Goal: Information Seeking & Learning: Compare options

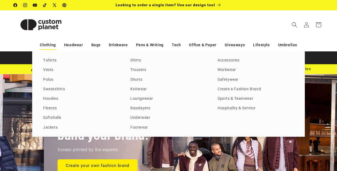
scroll to position [0, 337]
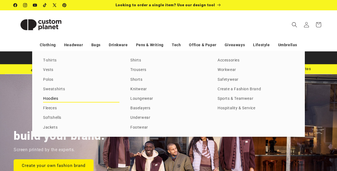
click at [53, 99] on link "Hoodies" at bounding box center [81, 98] width 76 height 7
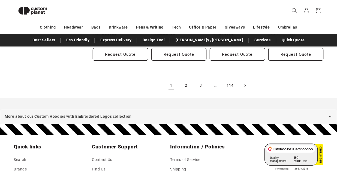
scroll to position [622, 0]
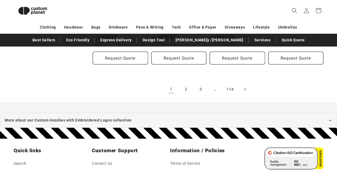
click at [246, 89] on span "Next page" at bounding box center [244, 89] width 5 height 5
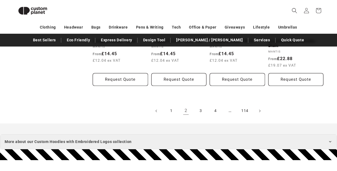
scroll to position [631, 0]
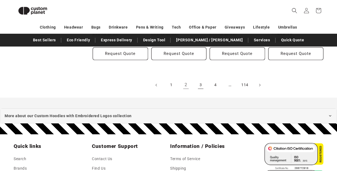
click at [200, 85] on link "3" at bounding box center [201, 85] width 12 height 12
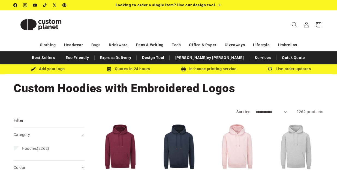
click at [293, 25] on icon "Search" at bounding box center [294, 25] width 6 height 6
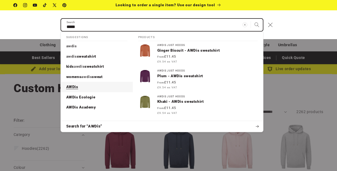
type input "*****"
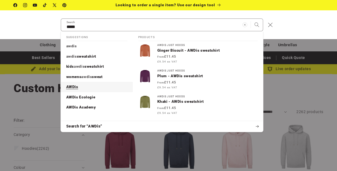
click at [71, 88] on p "AWDis" at bounding box center [72, 87] width 12 height 5
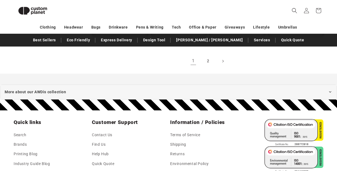
scroll to position [638, 0]
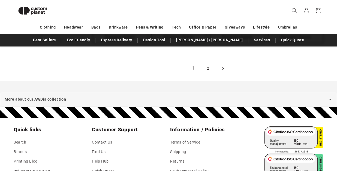
click at [210, 67] on link "2" at bounding box center [208, 69] width 12 height 12
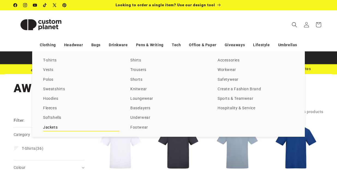
click at [50, 128] on link "Jackets" at bounding box center [81, 127] width 76 height 7
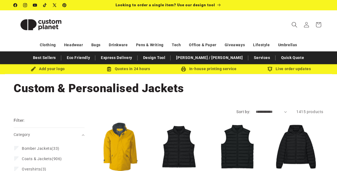
click at [293, 28] on span "Search" at bounding box center [294, 25] width 12 height 12
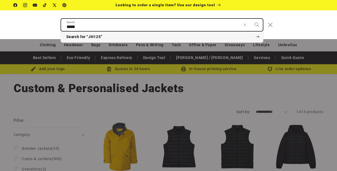
type input "*****"
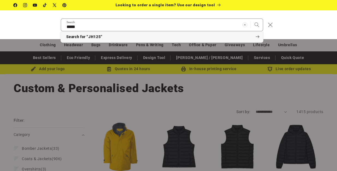
click at [138, 35] on button "Search for “JH125”" at bounding box center [162, 37] width 202 height 11
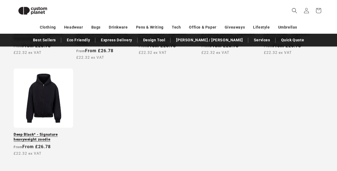
scroll to position [273, 0]
click at [44, 132] on link "Deep Black* - Signature heavyweight zoodie" at bounding box center [43, 137] width 59 height 10
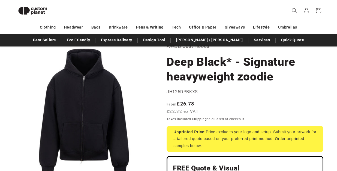
scroll to position [35, 0]
click at [290, 6] on span "Search" at bounding box center [294, 11] width 12 height 12
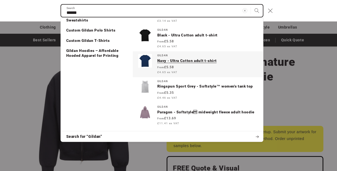
scroll to position [26, 0]
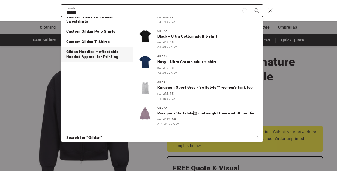
type input "******"
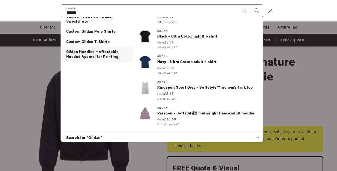
click at [102, 50] on p "Gildan Hoodies – Affordable Hooded Apparel for Printing" at bounding box center [96, 55] width 61 height 10
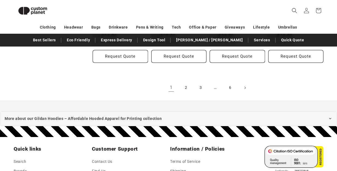
scroll to position [637, 0]
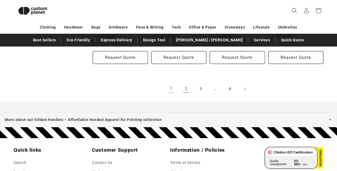
click at [186, 85] on link "2" at bounding box center [186, 89] width 12 height 12
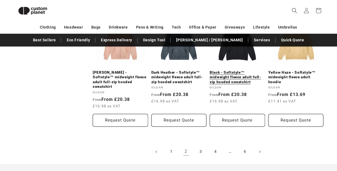
scroll to position [586, 0]
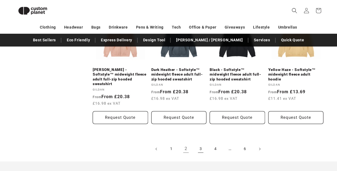
click at [199, 143] on link "3" at bounding box center [201, 149] width 12 height 12
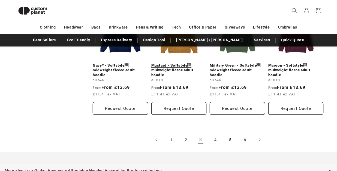
scroll to position [590, 0]
